Goal: Task Accomplishment & Management: Manage account settings

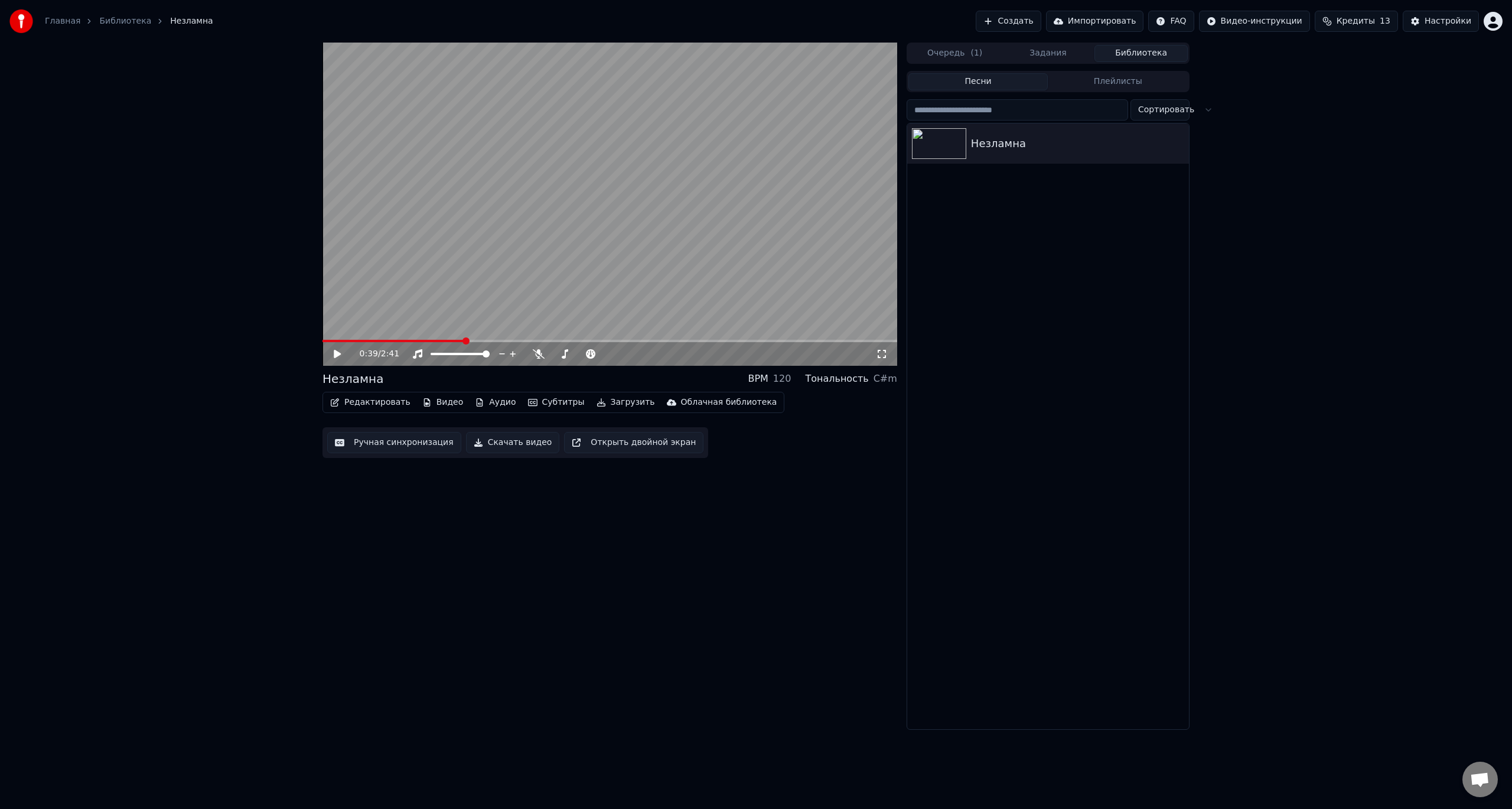
click at [1329, 546] on div "0:39 / 2:41 Незламна BPM 120 Тональность C#m Редактировать Видео Аудио Субтитры…" at bounding box center [756, 386] width 1512 height 687
click at [1497, 23] on html "Главная Библиотека Незламна Создать Импортировать FAQ Видео-инструкции Кредиты …" at bounding box center [756, 404] width 1512 height 809
click at [1445, 21] on html "Главная Библиотека Незламна Создать Импортировать FAQ Видео-инструкции Кредиты …" at bounding box center [756, 404] width 1512 height 809
click at [1445, 21] on div "Настройки" at bounding box center [1449, 21] width 47 height 12
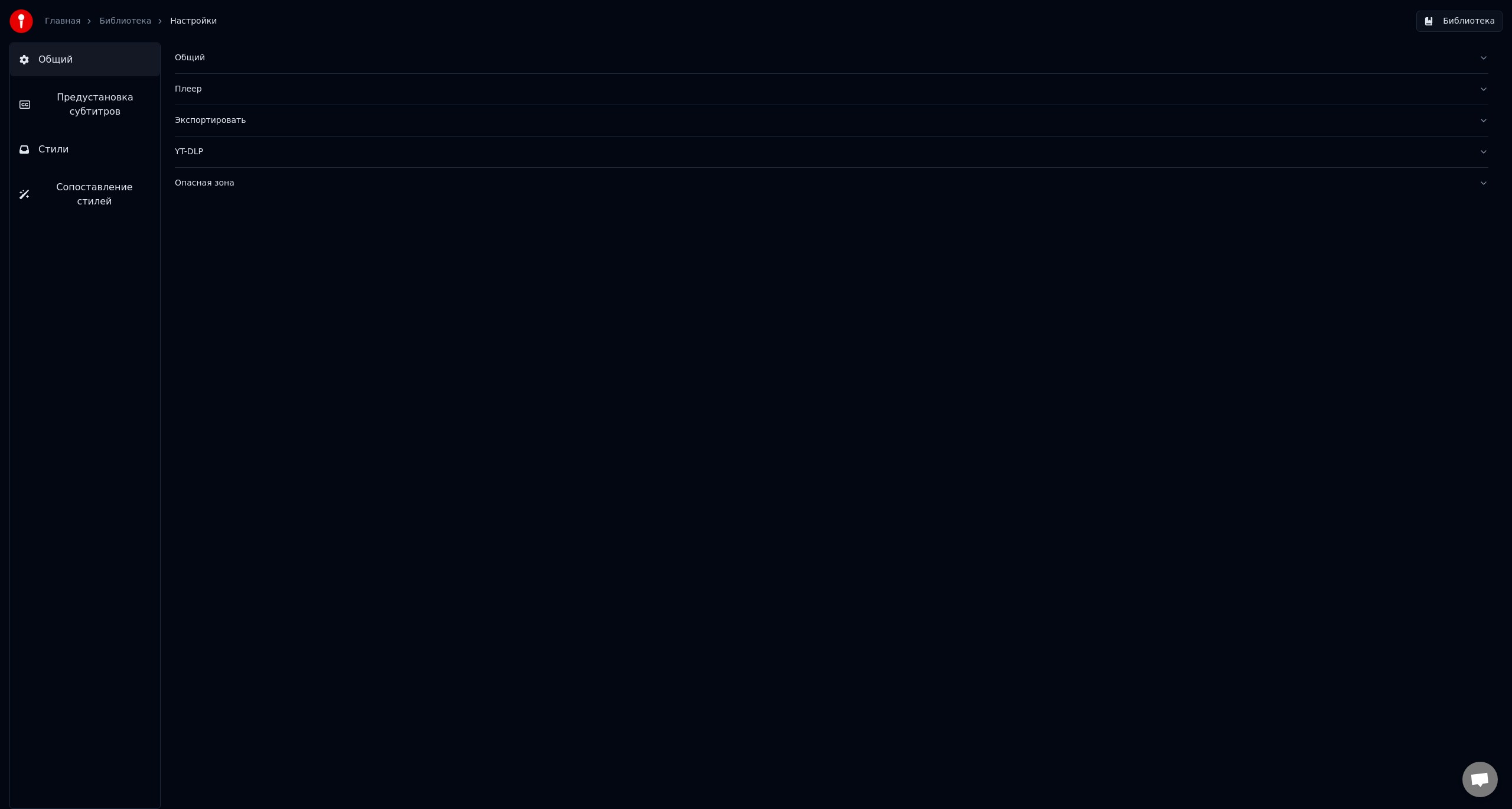
click at [80, 188] on span "Сопоставление стилей" at bounding box center [94, 194] width 112 height 28
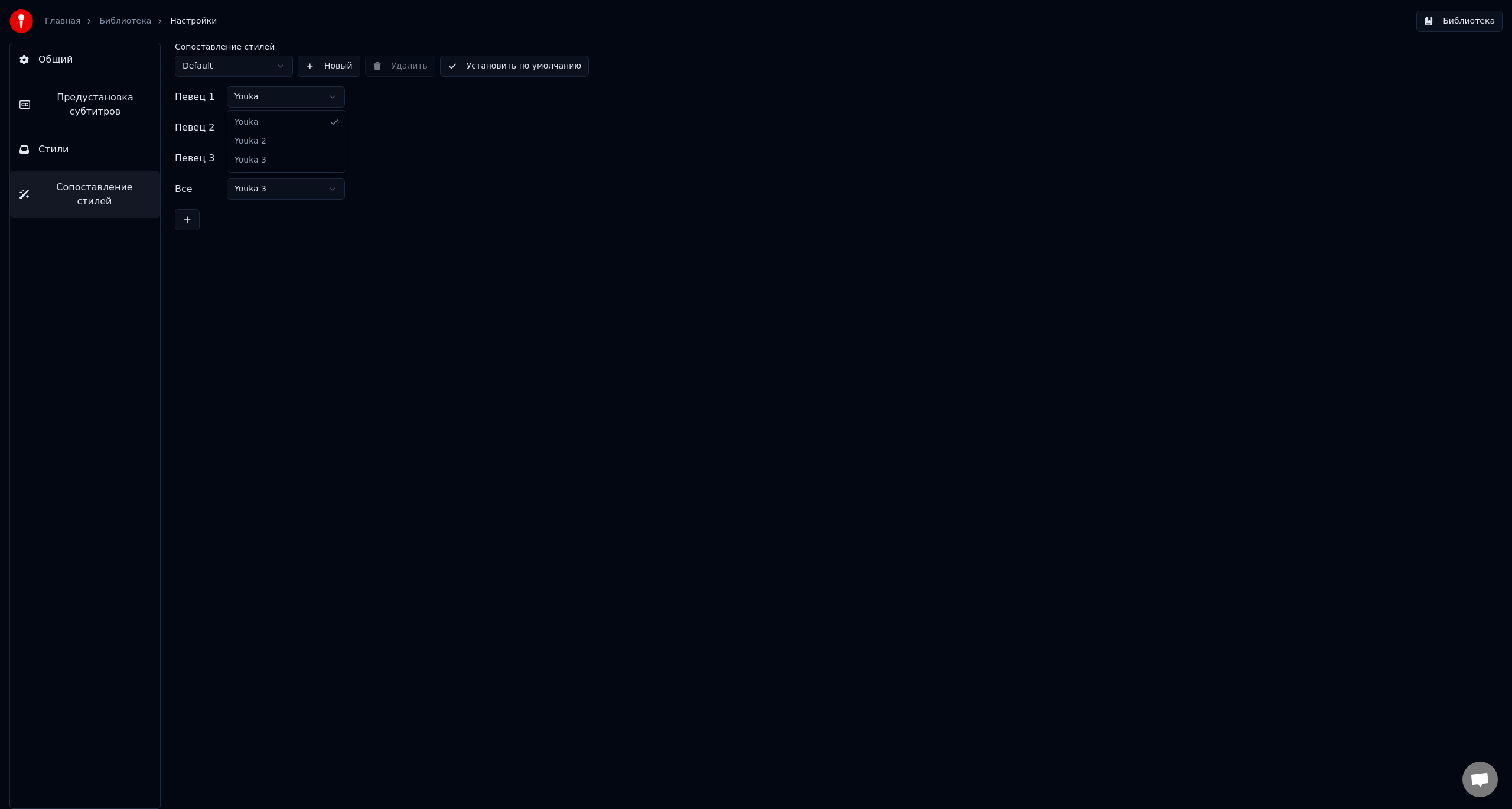
click at [336, 90] on html "Главная Библиотека Настройки Библиотека Общий Предустановка субтитров Стили Соп…" at bounding box center [756, 404] width 1512 height 809
click at [53, 152] on span "Стили" at bounding box center [53, 150] width 31 height 14
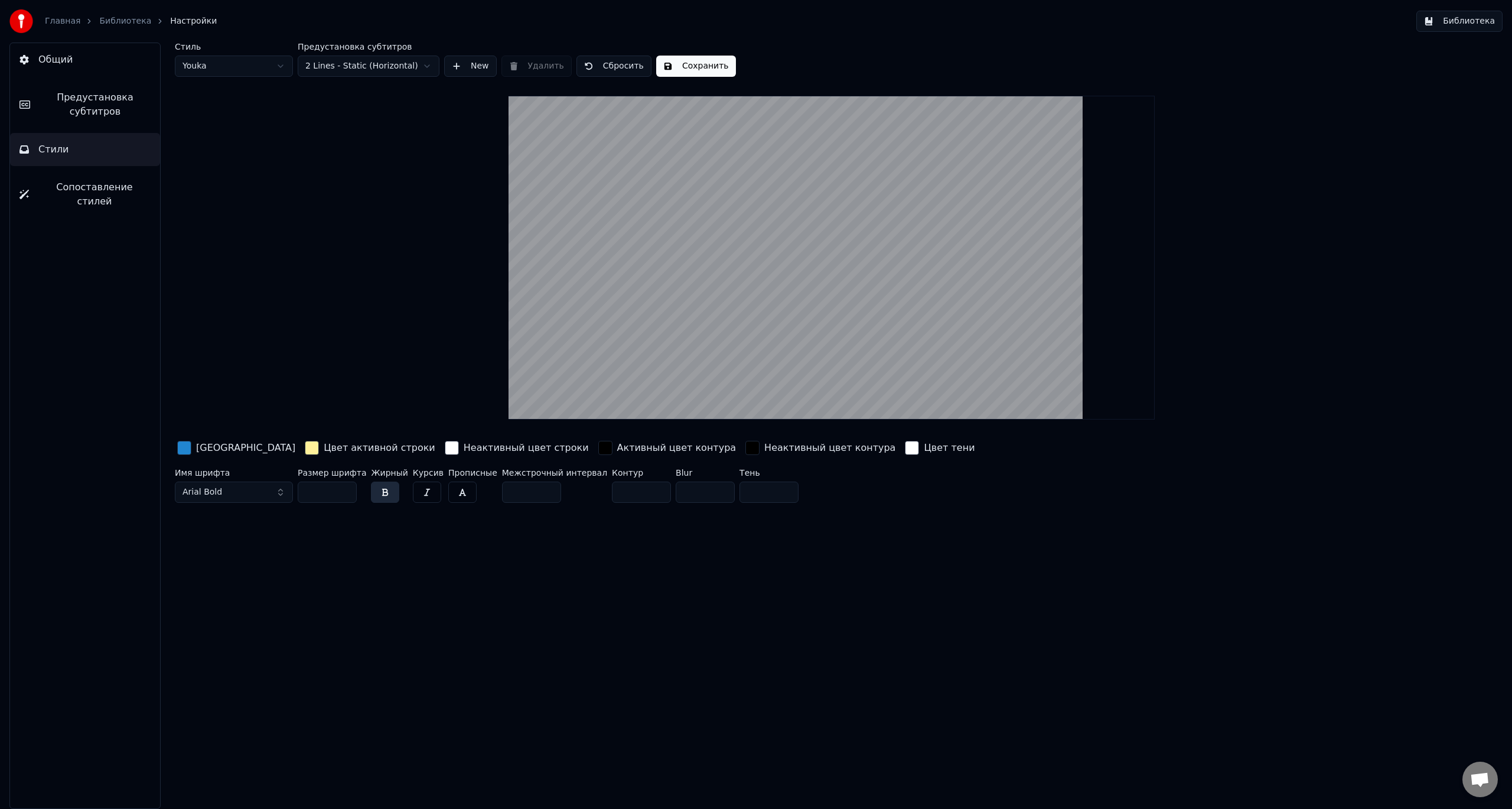
click at [598, 449] on div "button" at bounding box center [605, 448] width 14 height 14
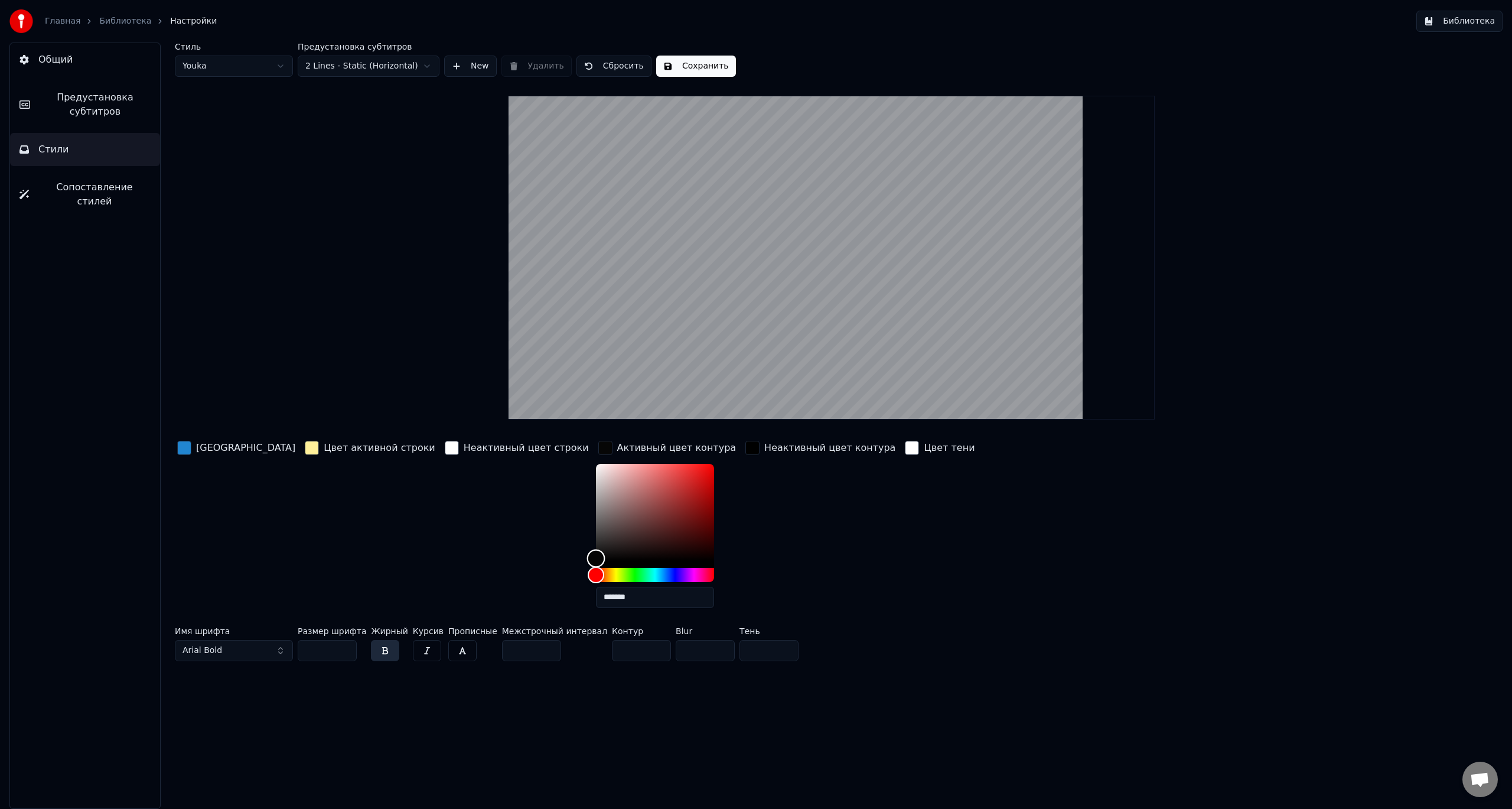
click at [586, 557] on div "Color" at bounding box center [595, 558] width 18 height 18
type input "*******"
drag, startPoint x: 521, startPoint y: 557, endPoint x: 519, endPoint y: 564, distance: 7.3
click at [586, 564] on div "Color" at bounding box center [595, 560] width 18 height 18
click at [442, 557] on div "Неактивный цвет строки" at bounding box center [517, 528] width 149 height 179
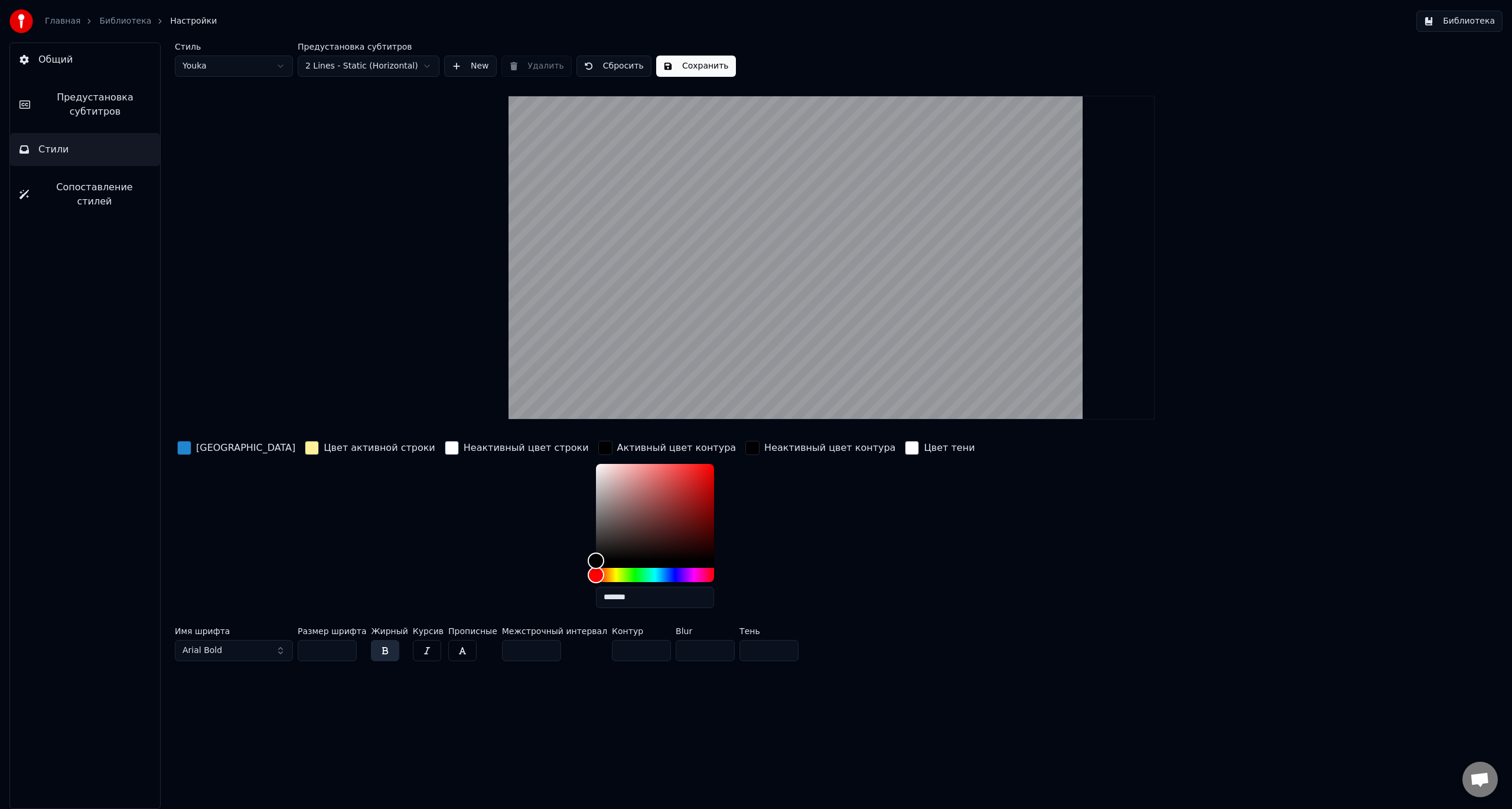
click at [743, 540] on div "Неактивный цвет контура" at bounding box center [820, 528] width 154 height 179
click at [464, 448] on div "Неактивный цвет строки" at bounding box center [527, 448] width 125 height 14
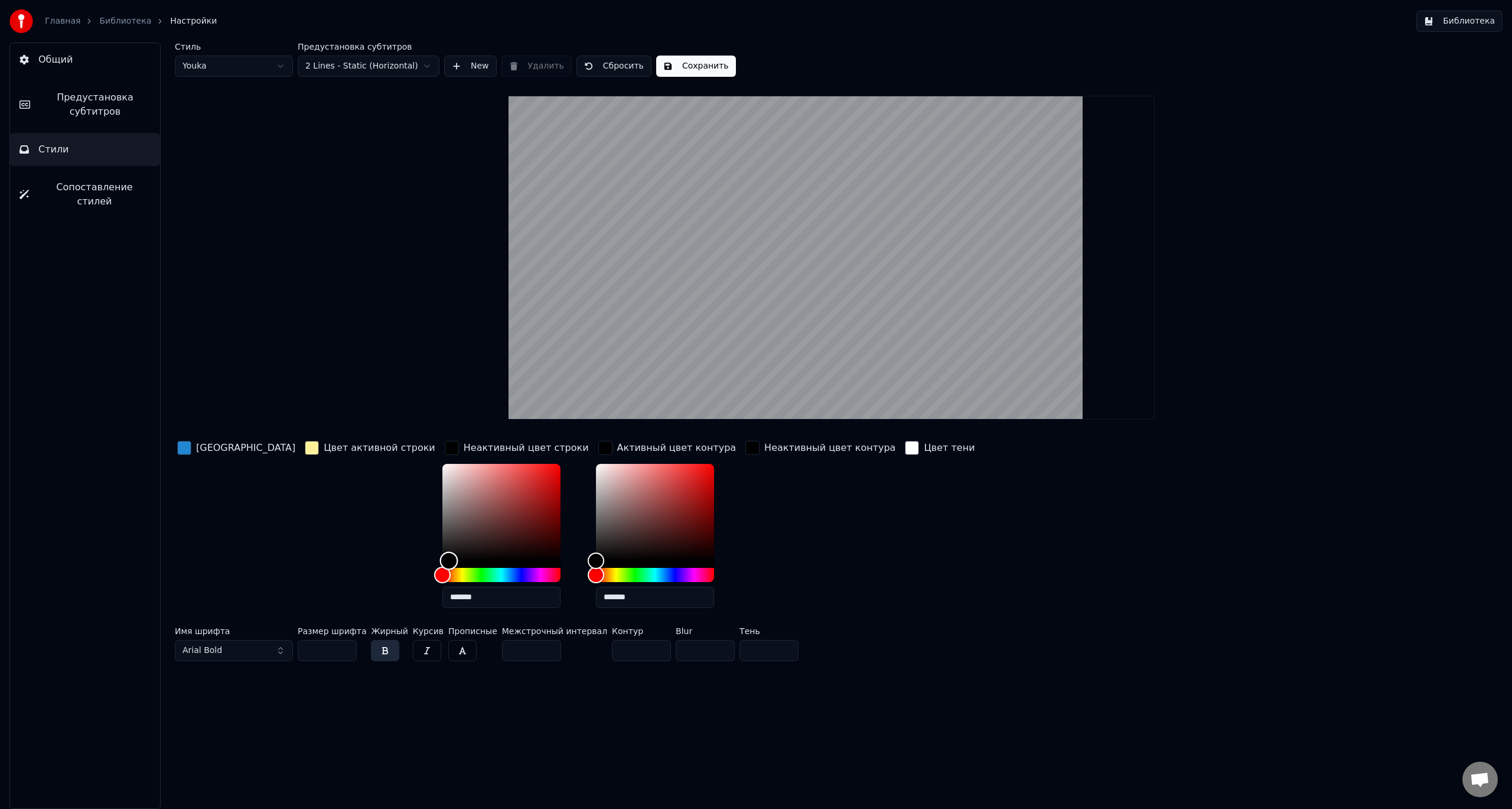
drag, startPoint x: 385, startPoint y: 466, endPoint x: 392, endPoint y: 569, distance: 103.2
click at [442, 569] on div at bounding box center [501, 523] width 118 height 118
click at [344, 552] on div "Цвет активной строки" at bounding box center [370, 528] width 136 height 179
click at [743, 546] on div "Неактивный цвет контура" at bounding box center [820, 528] width 154 height 179
type input "*******"
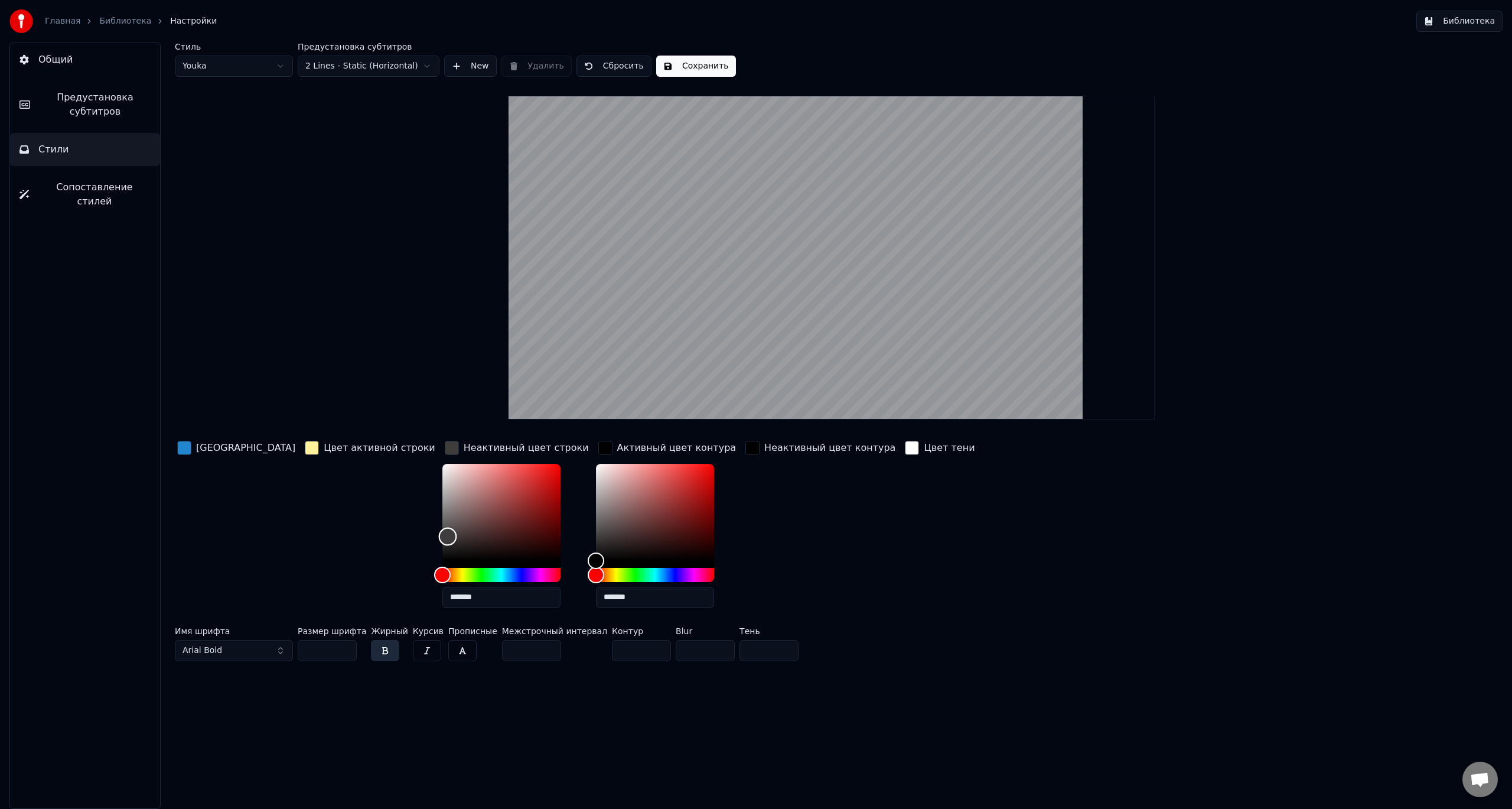
drag, startPoint x: 393, startPoint y: 557, endPoint x: 391, endPoint y: 535, distance: 22.1
click at [439, 535] on div "Color" at bounding box center [448, 536] width 18 height 18
click at [792, 517] on div "Неактивный цвет контура" at bounding box center [820, 528] width 154 height 179
drag, startPoint x: 524, startPoint y: 557, endPoint x: 535, endPoint y: 518, distance: 40.5
click at [595, 518] on div "Color" at bounding box center [604, 518] width 18 height 18
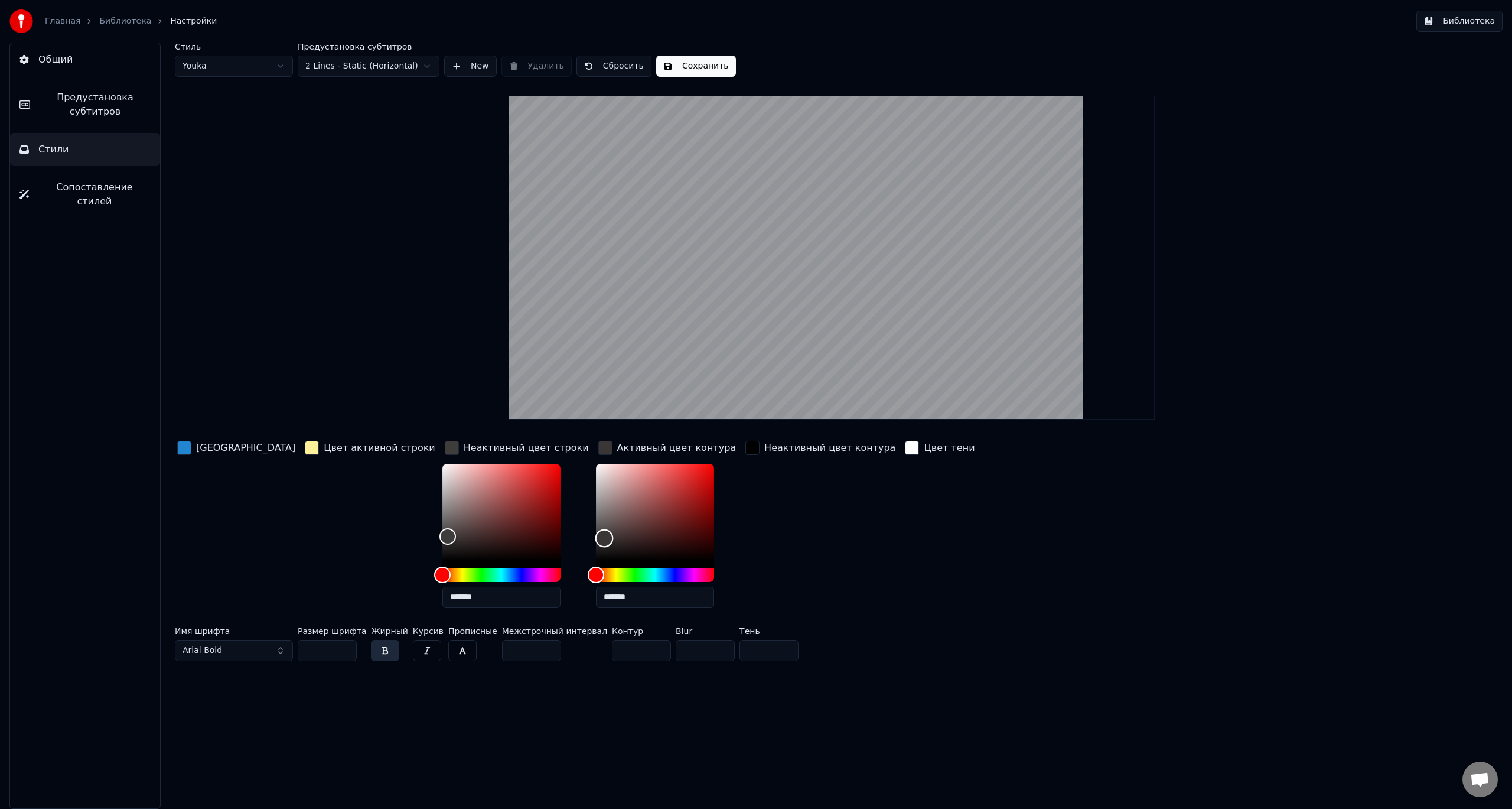
type input "*******"
drag, startPoint x: 535, startPoint y: 518, endPoint x: 530, endPoint y: 567, distance: 49.3
click at [589, 567] on div "Color" at bounding box center [597, 560] width 18 height 18
click at [743, 557] on div "Неактивный цвет контура" at bounding box center [820, 528] width 154 height 179
click at [673, 63] on button "Сохранить" at bounding box center [696, 66] width 80 height 21
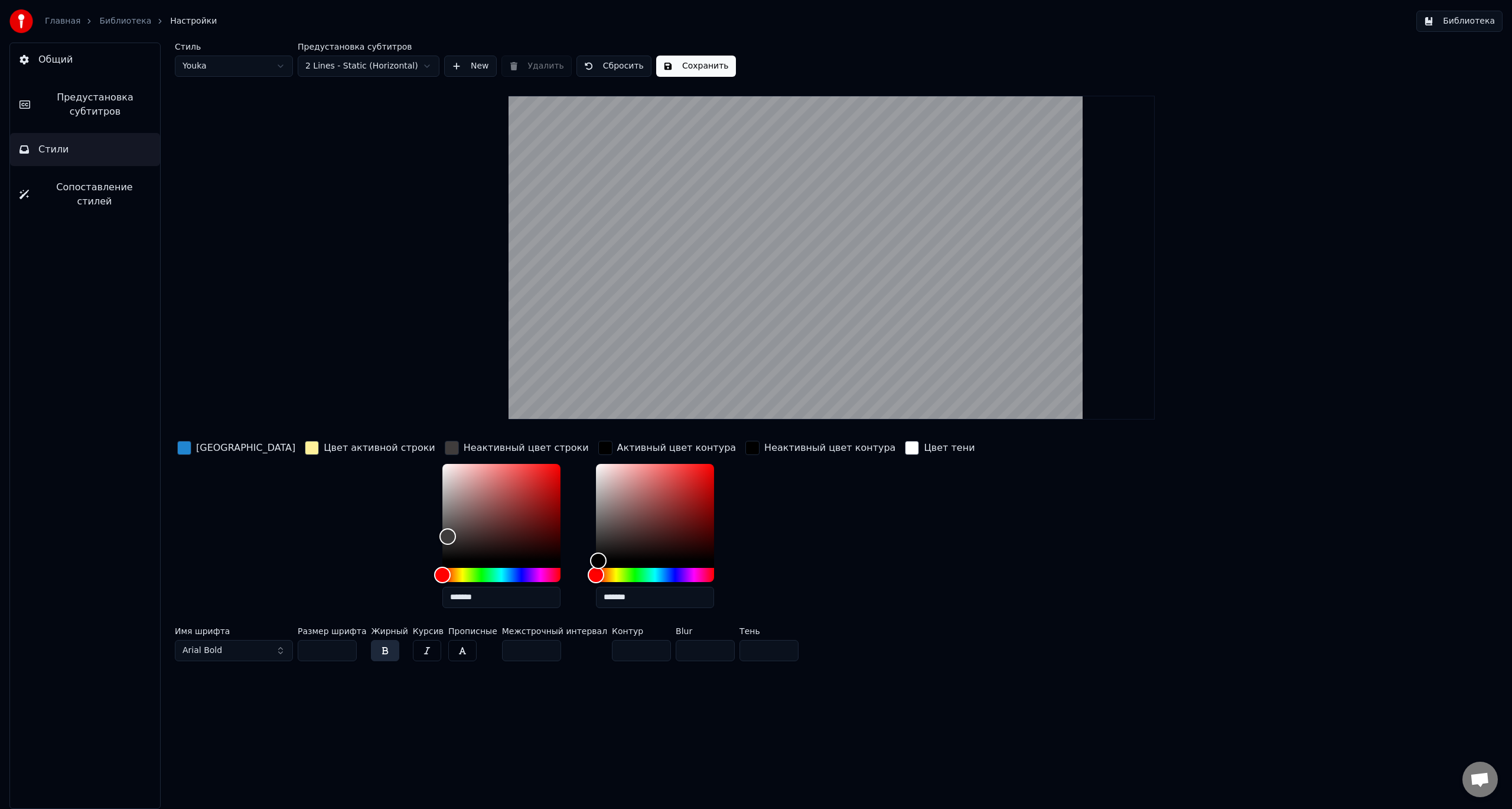
click at [83, 190] on span "Сопоставление стилей" at bounding box center [94, 194] width 112 height 28
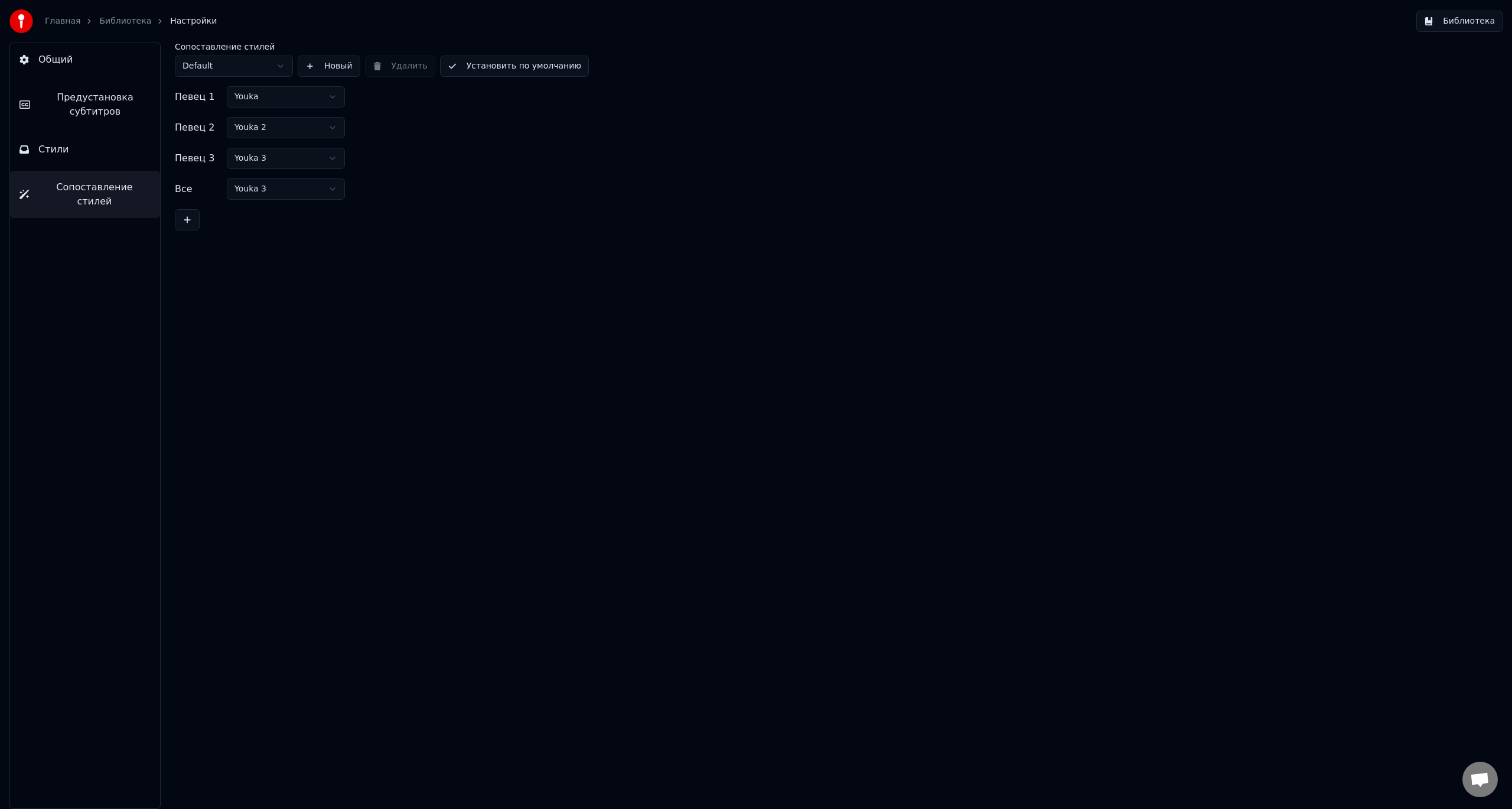
click at [104, 109] on span "Предустановка субтитров" at bounding box center [95, 104] width 111 height 28
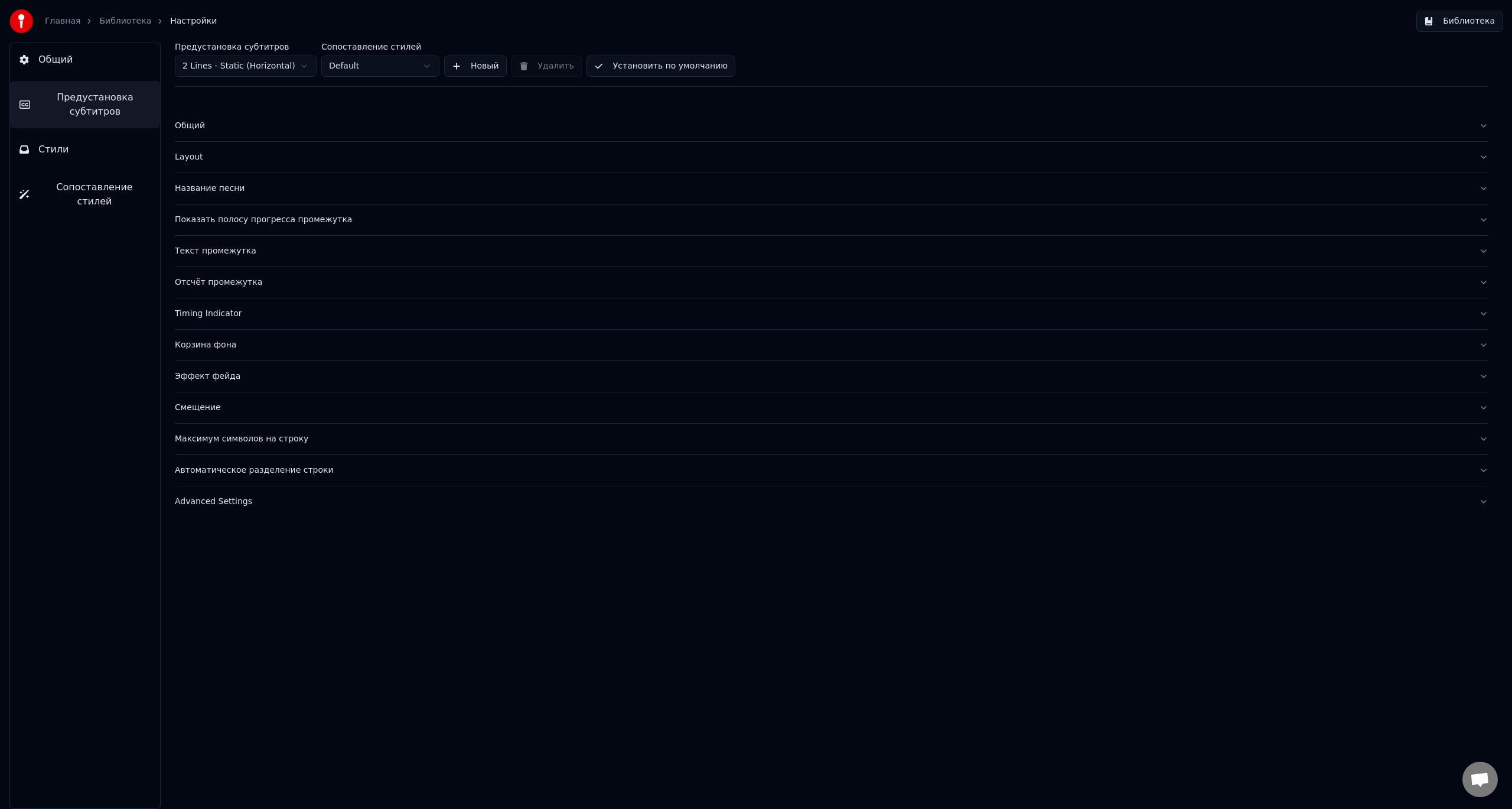
click at [118, 16] on link "Библиотека" at bounding box center [125, 21] width 52 height 12
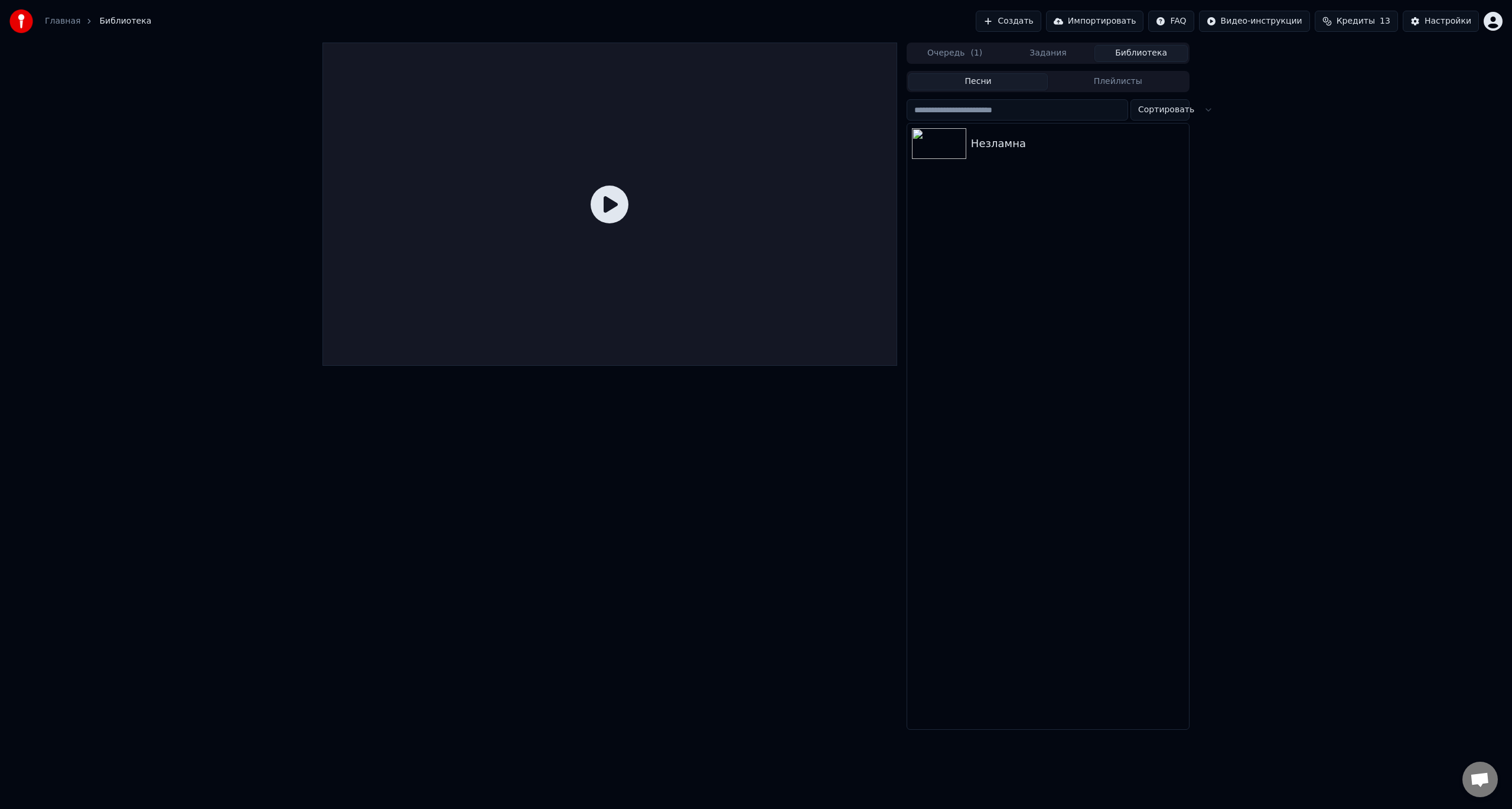
click at [1357, 24] on span "Кредиты" at bounding box center [1355, 21] width 38 height 12
click at [1369, 110] on button "Обновить" at bounding box center [1364, 109] width 71 height 21
